Goal: Find contact information: Find contact information

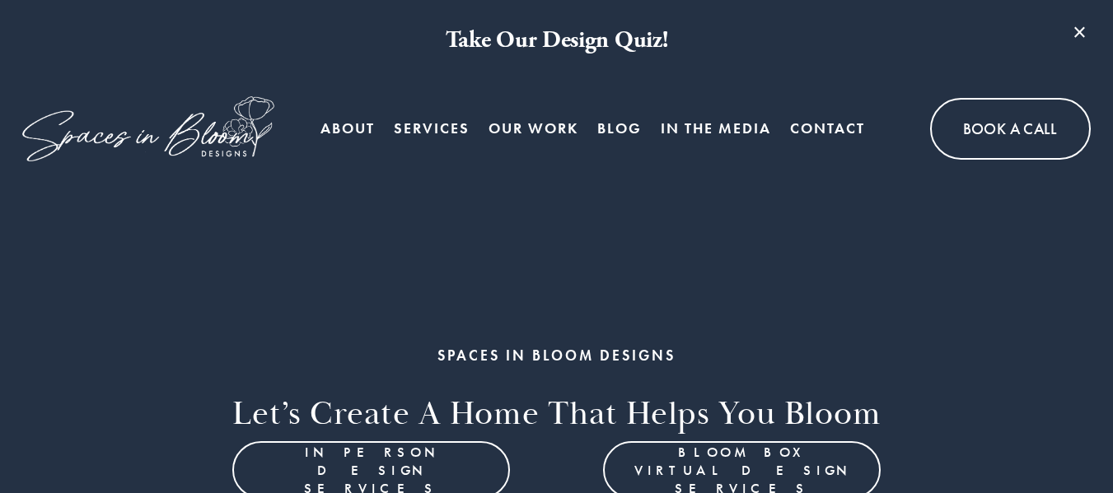
click at [622, 124] on link "Blog" at bounding box center [619, 128] width 44 height 33
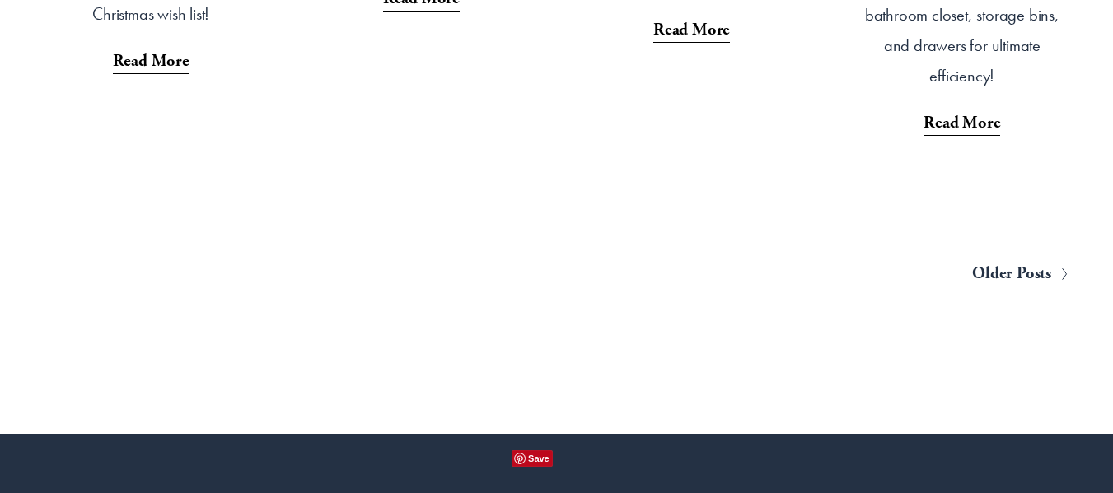
scroll to position [3791, 0]
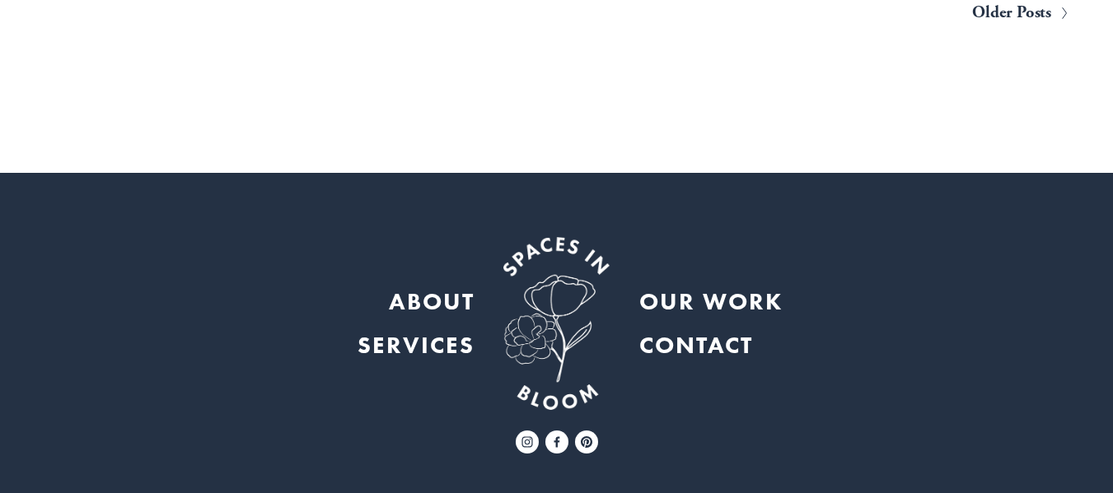
click at [689, 330] on strong "CONTACT" at bounding box center [696, 345] width 114 height 30
